Goal: Entertainment & Leisure: Consume media (video, audio)

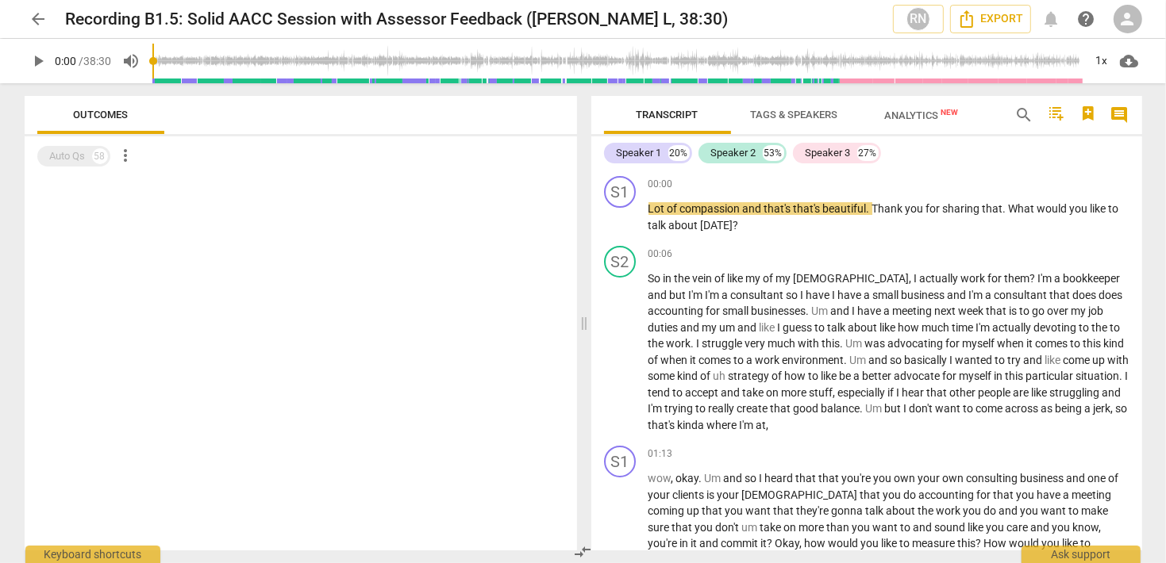
click at [42, 58] on span "play_arrow" at bounding box center [38, 61] width 19 height 19
type input "2"
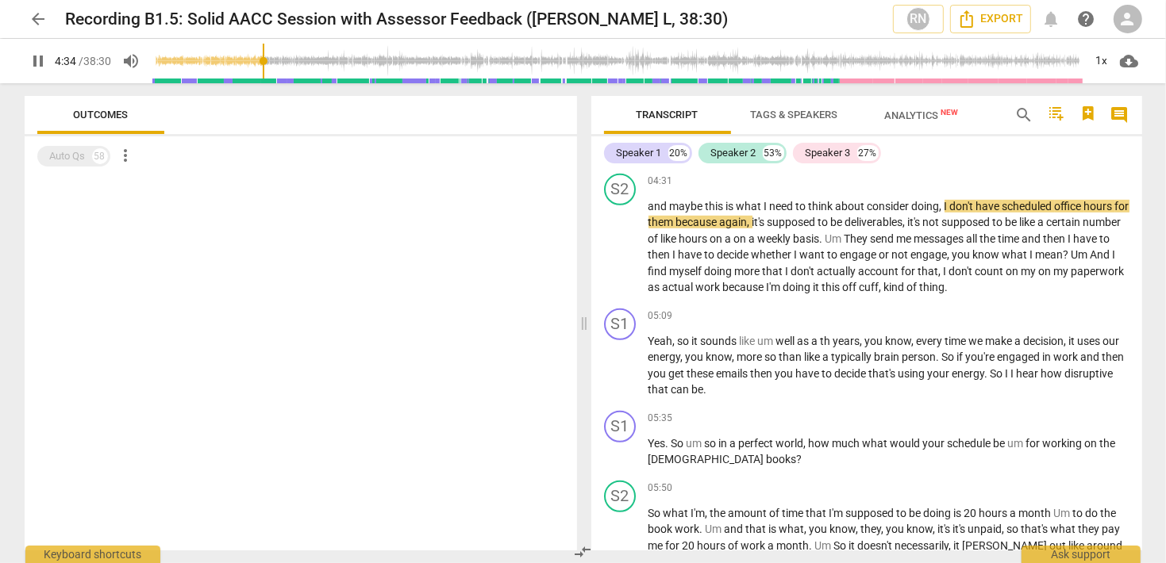
scroll to position [894, 0]
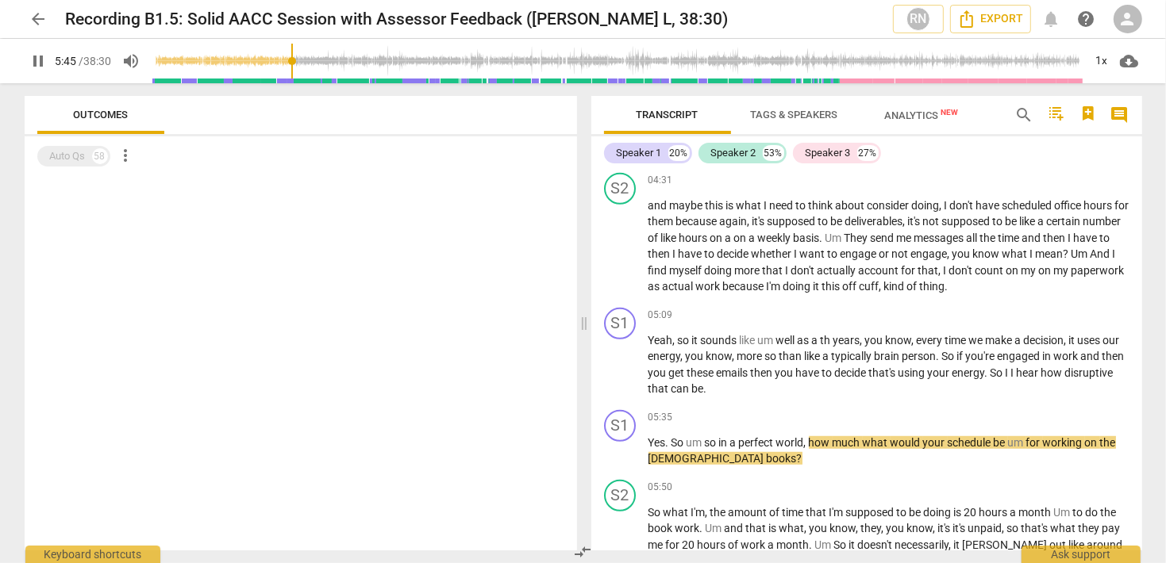
drag, startPoint x: 40, startPoint y: 66, endPoint x: 219, endPoint y: 142, distance: 194.1
click at [40, 66] on span "pause" at bounding box center [38, 61] width 19 height 19
click at [33, 57] on span "play_arrow" at bounding box center [38, 61] width 19 height 19
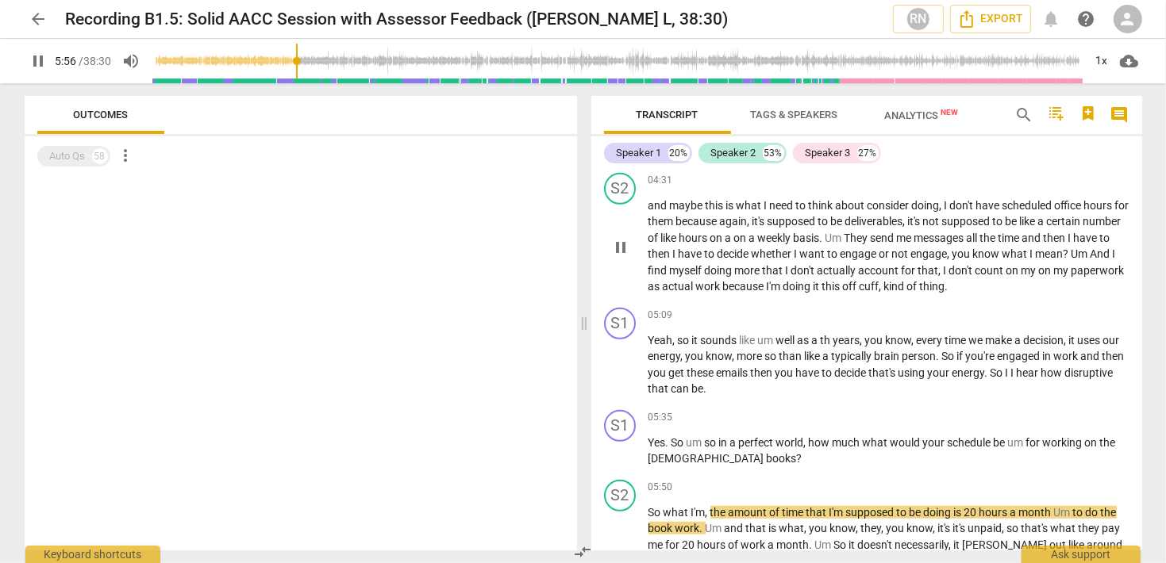
scroll to position [1124, 0]
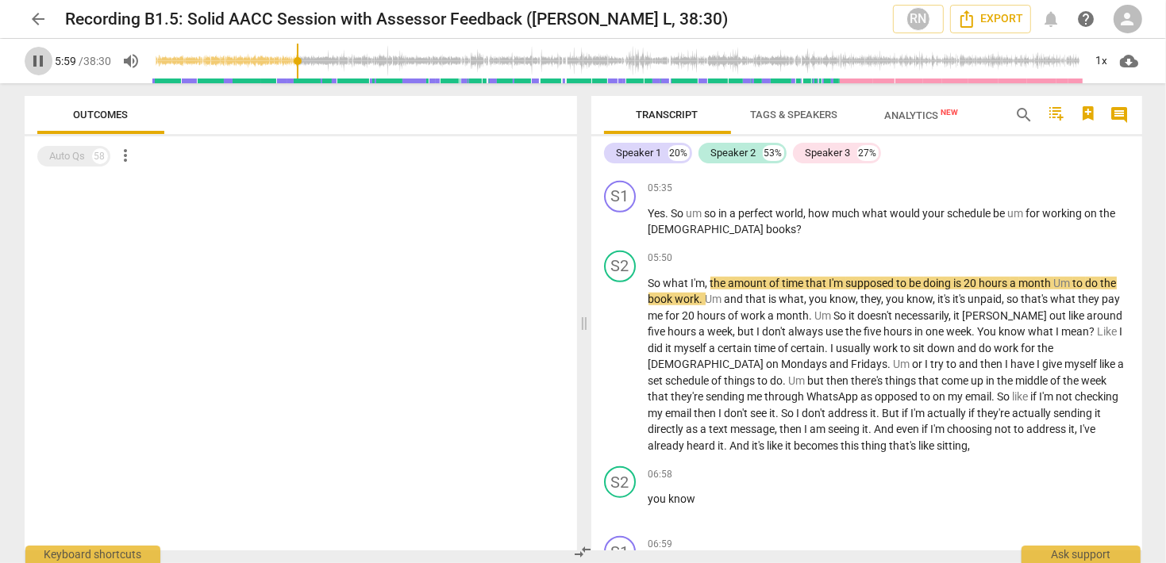
click at [38, 53] on span "pause" at bounding box center [38, 61] width 19 height 19
click at [45, 64] on span "play_arrow" at bounding box center [38, 61] width 19 height 19
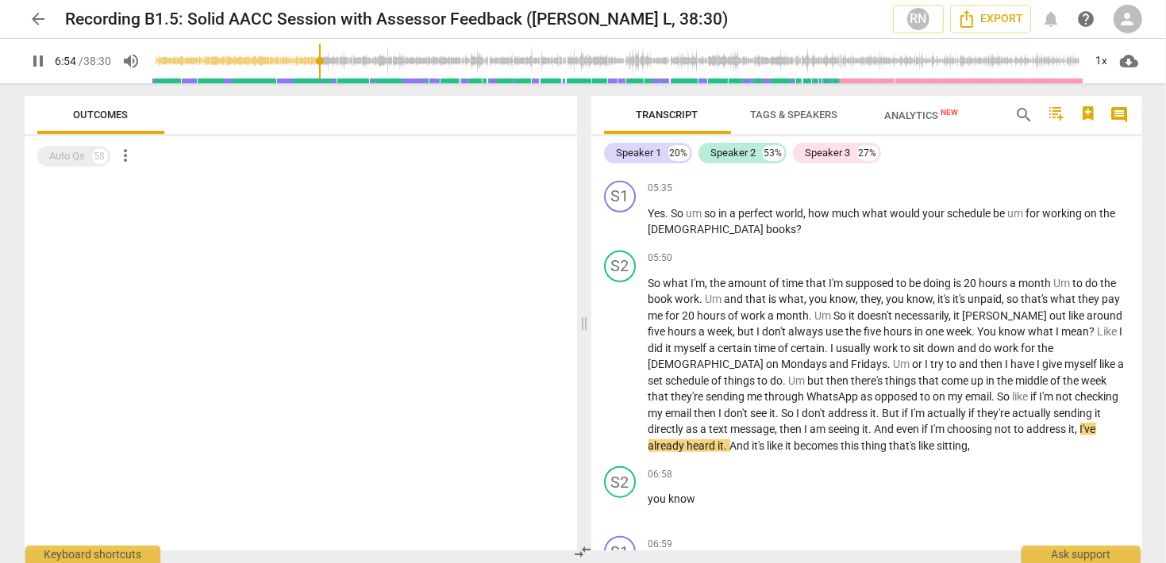
click at [40, 65] on span "pause" at bounding box center [38, 61] width 19 height 19
click at [317, 61] on input "range" at bounding box center [617, 61] width 931 height 51
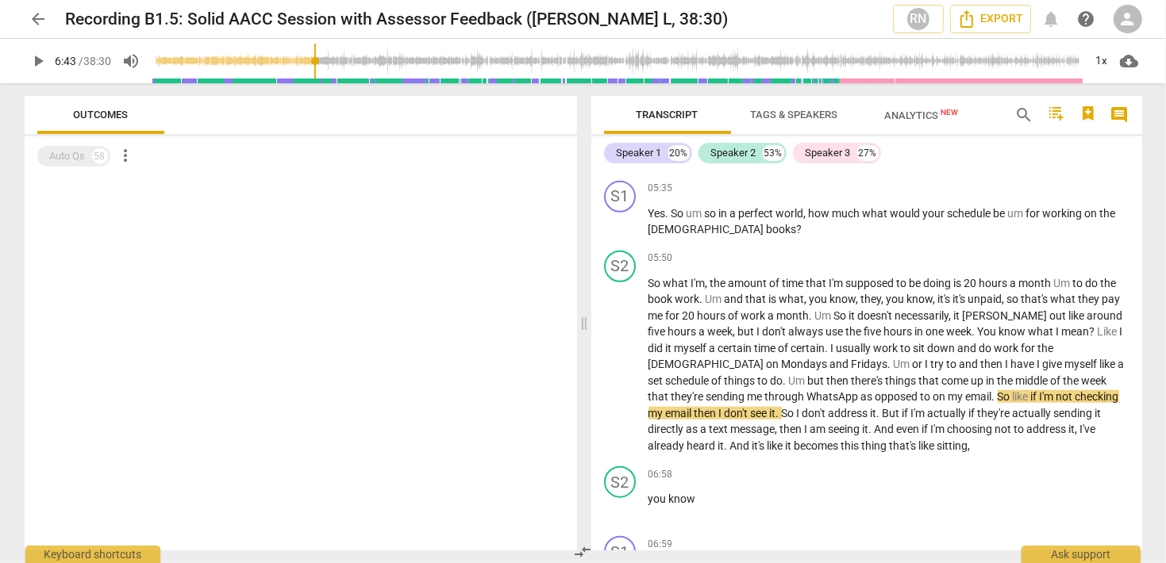
click at [40, 66] on span "play_arrow" at bounding box center [38, 61] width 19 height 19
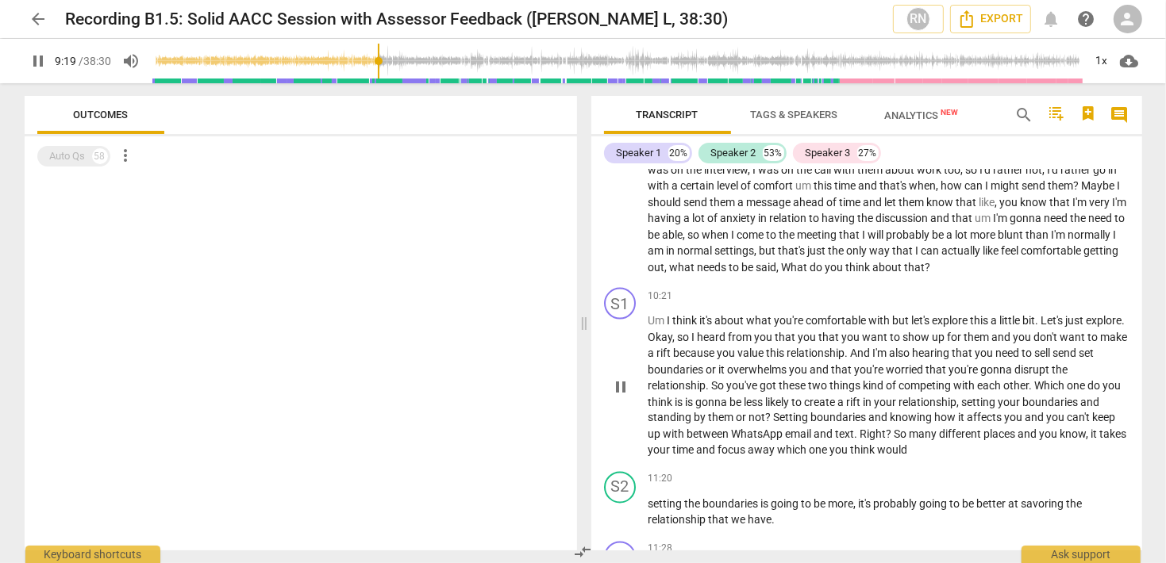
scroll to position [2060, 0]
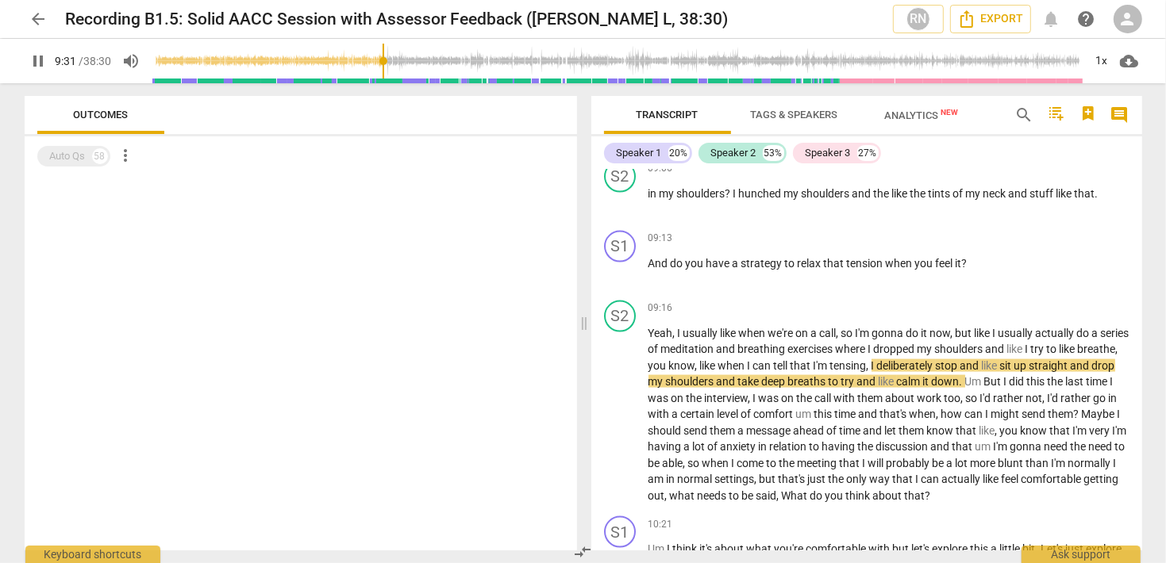
click at [44, 60] on span "pause" at bounding box center [38, 61] width 19 height 19
click at [35, 54] on span "play_arrow" at bounding box center [38, 61] width 19 height 19
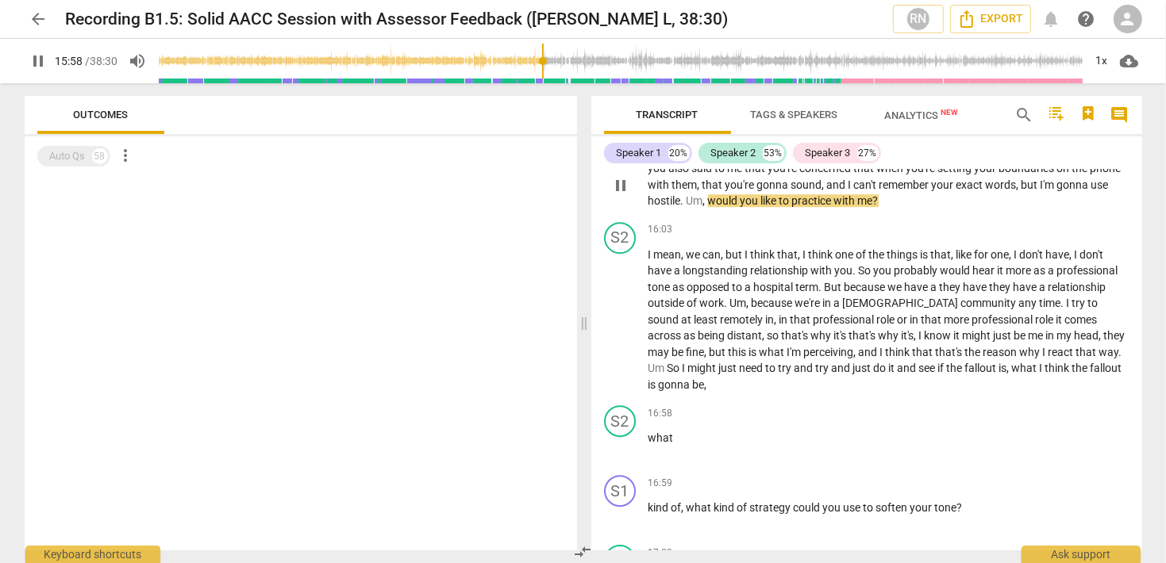
scroll to position [4060, 0]
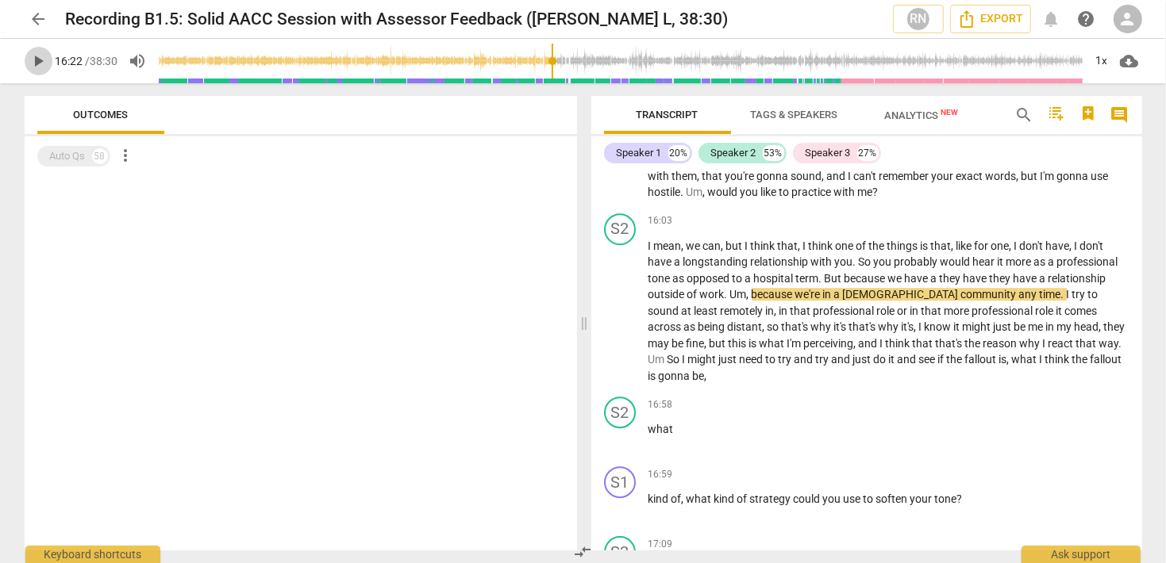
click at [37, 63] on span "play_arrow" at bounding box center [38, 61] width 19 height 19
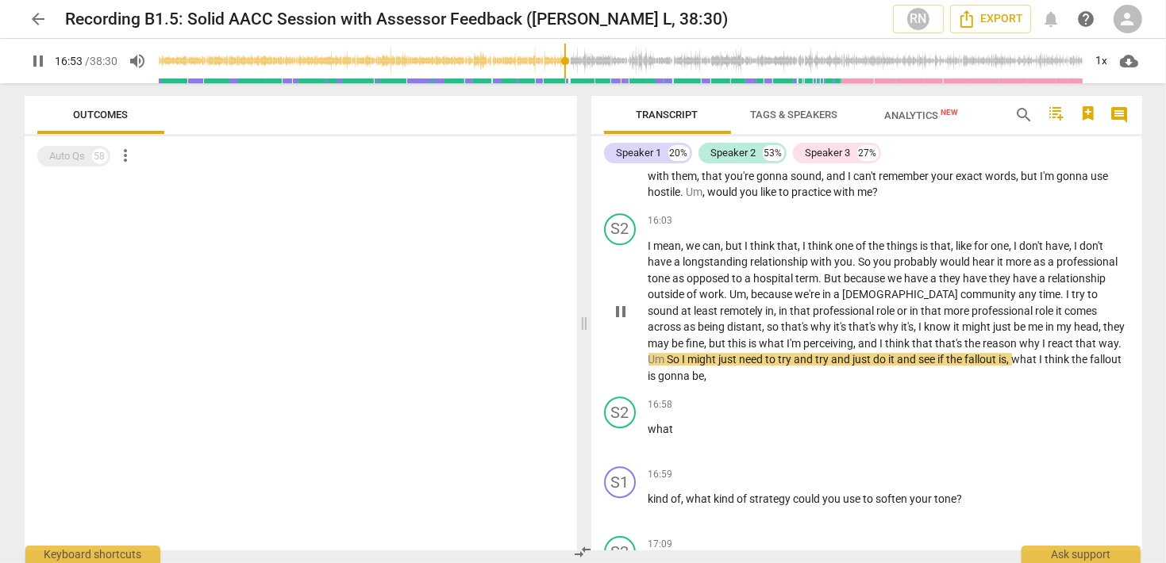
scroll to position [4288, 0]
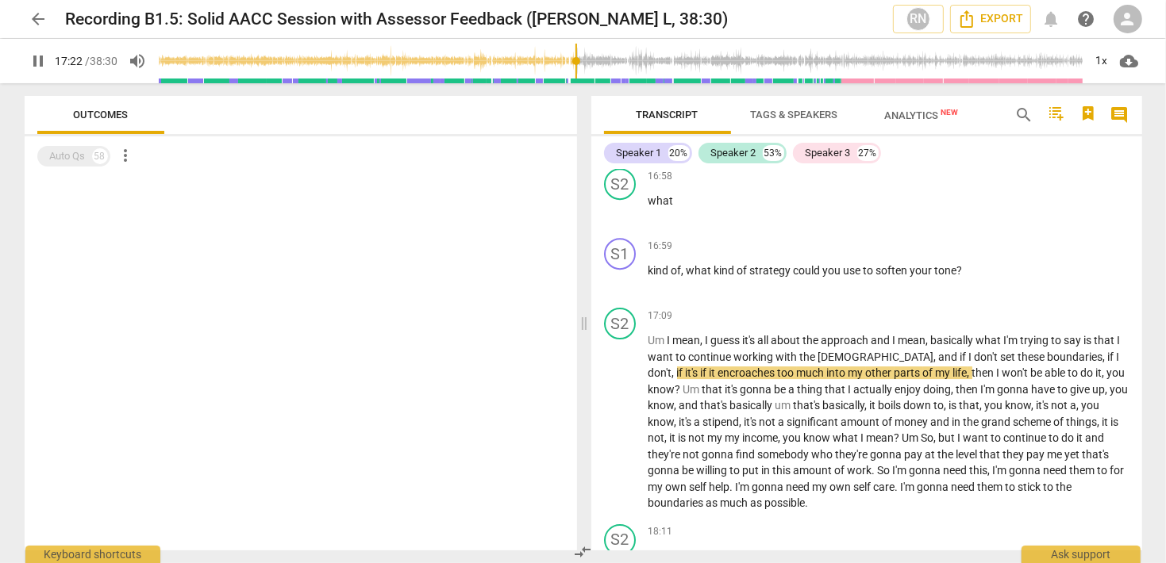
click at [38, 50] on button "pause" at bounding box center [39, 61] width 29 height 29
click at [41, 66] on span "play_arrow" at bounding box center [38, 61] width 19 height 19
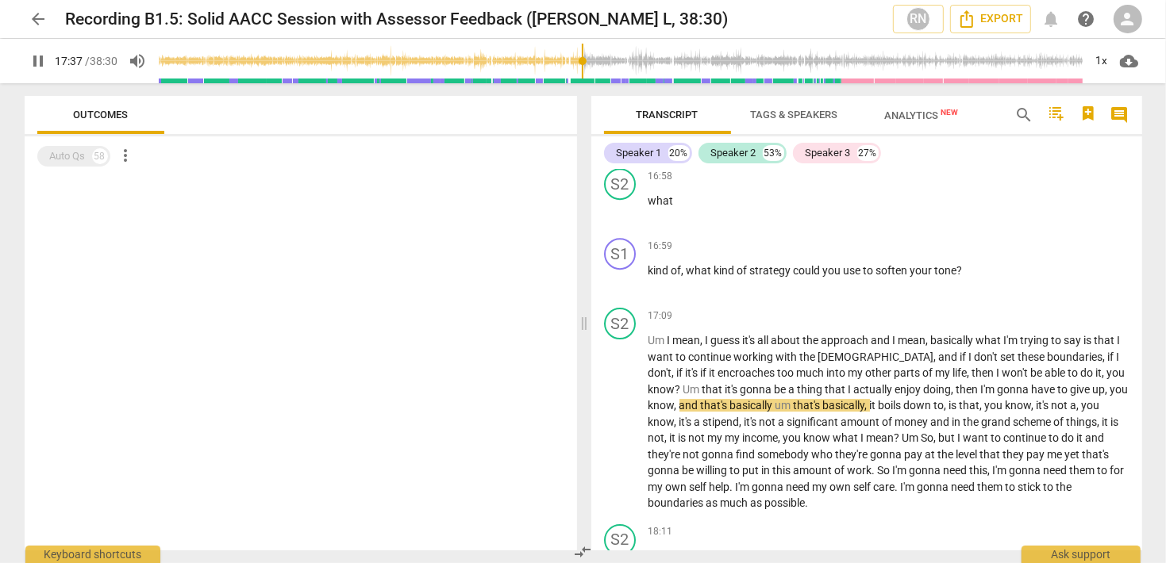
click at [39, 62] on span "pause" at bounding box center [38, 61] width 19 height 19
click at [40, 62] on span "play_arrow" at bounding box center [38, 61] width 19 height 19
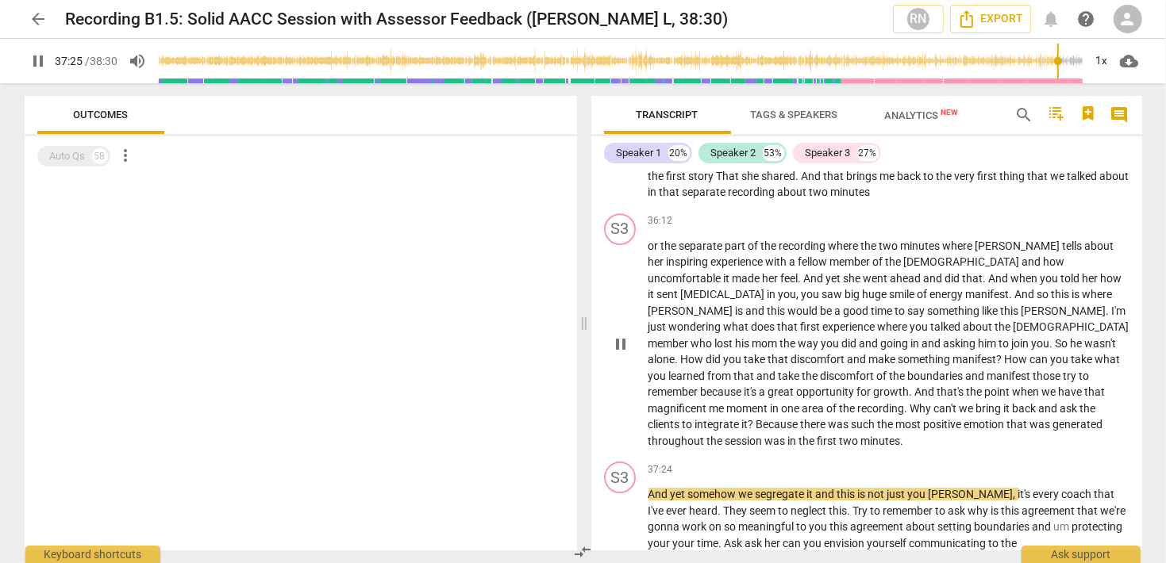
scroll to position [9647, 0]
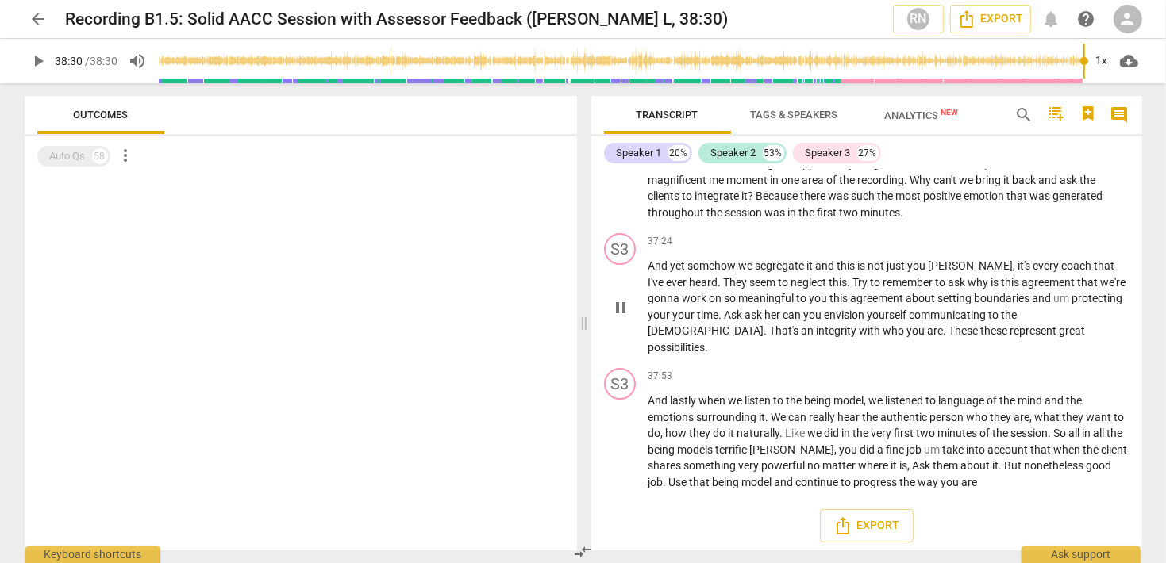
type input "2310"
